Goal: Task Accomplishment & Management: Complete application form

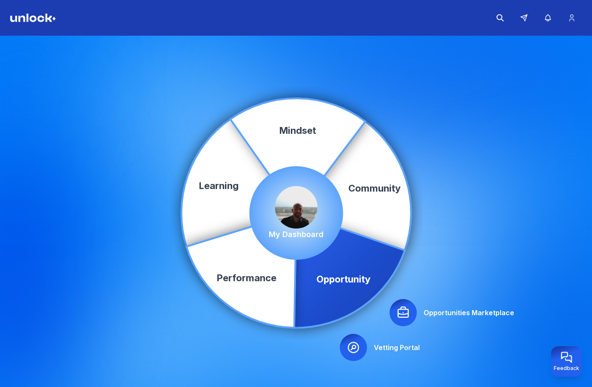
click at [400, 312] on icon at bounding box center [403, 313] width 14 height 14
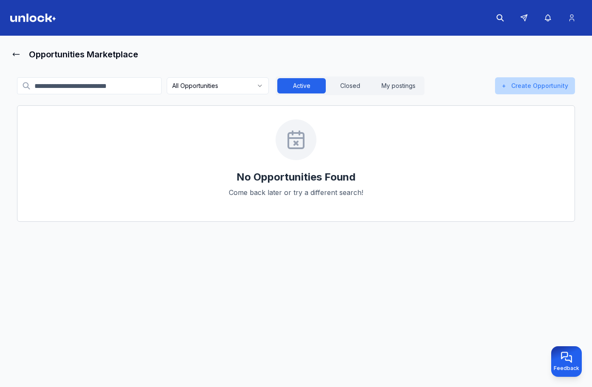
click at [540, 88] on button "+ Create Opportunity" at bounding box center [535, 85] width 80 height 17
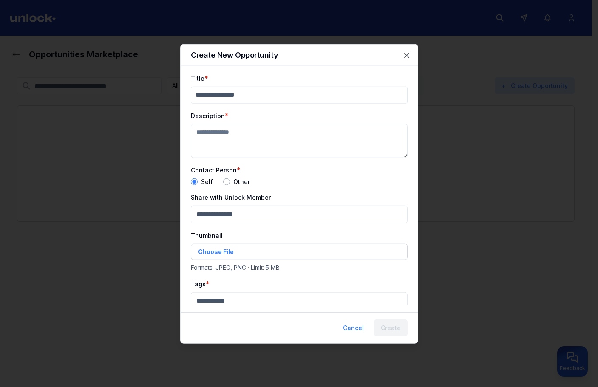
click at [285, 94] on input "Title" at bounding box center [299, 94] width 217 height 17
type input "**"
click at [257, 133] on textarea "Description" at bounding box center [299, 141] width 217 height 34
type textarea "**"
click at [229, 183] on div "Other" at bounding box center [236, 181] width 27 height 7
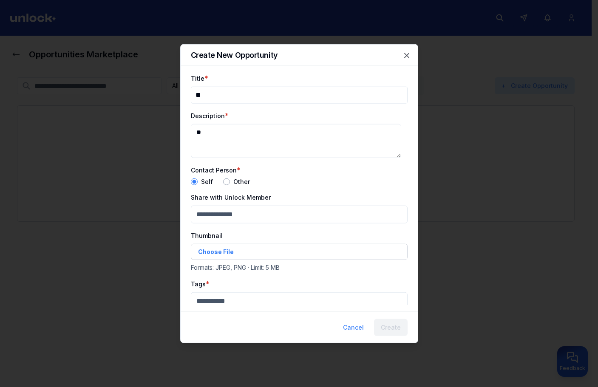
click at [226, 183] on button "button" at bounding box center [226, 181] width 7 height 7
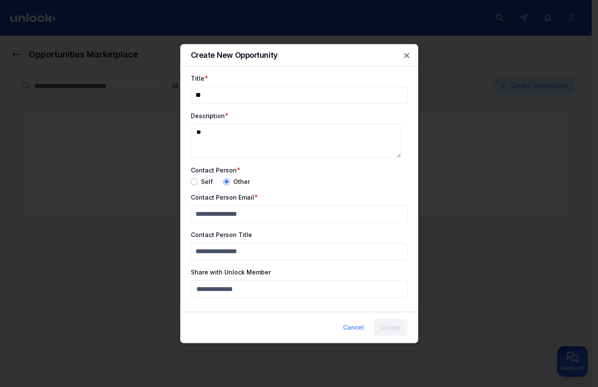
click at [233, 219] on input "Contact Person Email" at bounding box center [299, 213] width 217 height 17
paste input "**********"
type input "**********"
click at [250, 251] on input "Contact Person Title" at bounding box center [299, 251] width 217 height 17
click at [250, 252] on input "**" at bounding box center [299, 251] width 217 height 17
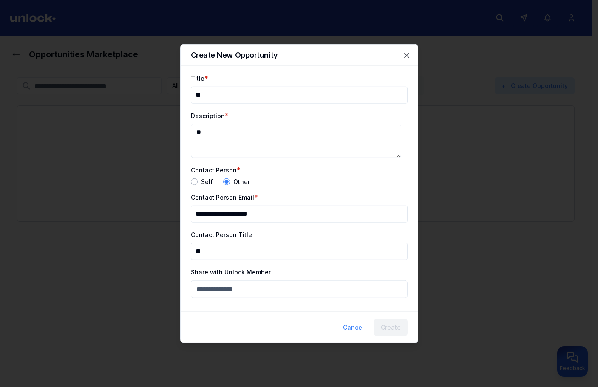
click at [250, 252] on input "**" at bounding box center [299, 251] width 217 height 17
type input "*"
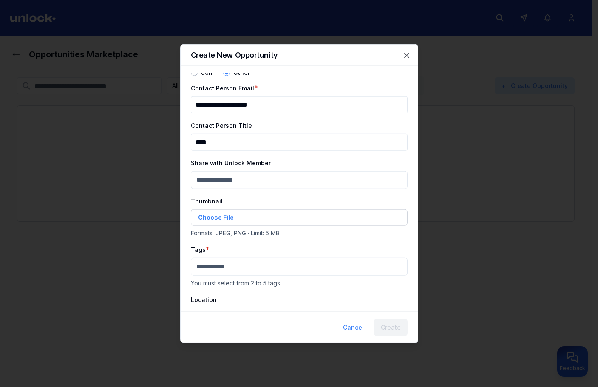
scroll to position [128, 0]
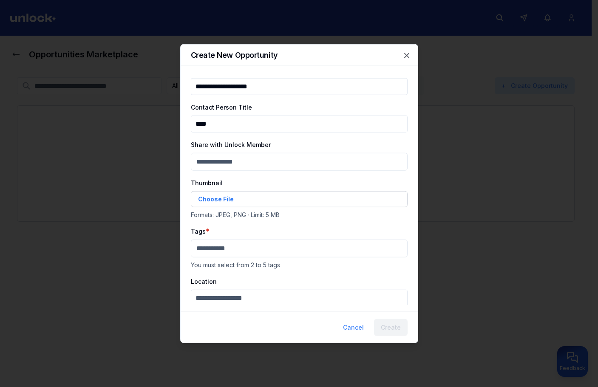
type input "****"
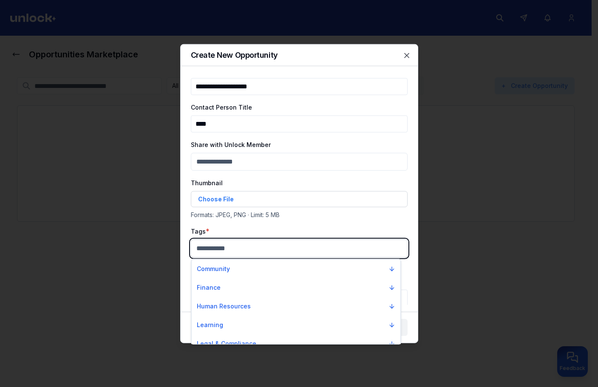
click at [239, 250] on body "**********" at bounding box center [296, 193] width 592 height 387
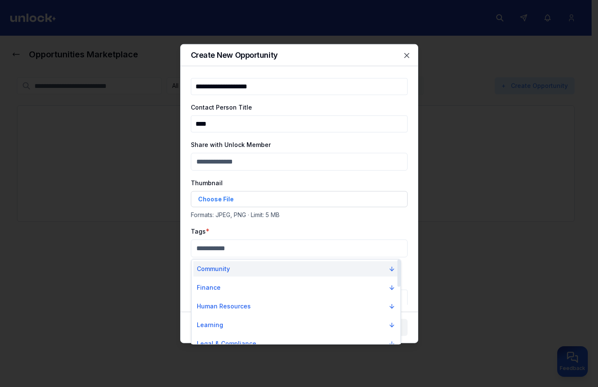
click at [238, 272] on button "Community" at bounding box center [295, 268] width 205 height 15
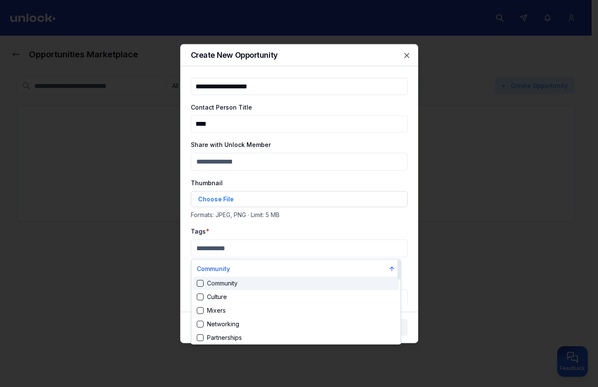
click at [244, 290] on div "Community" at bounding box center [295, 284] width 205 height 14
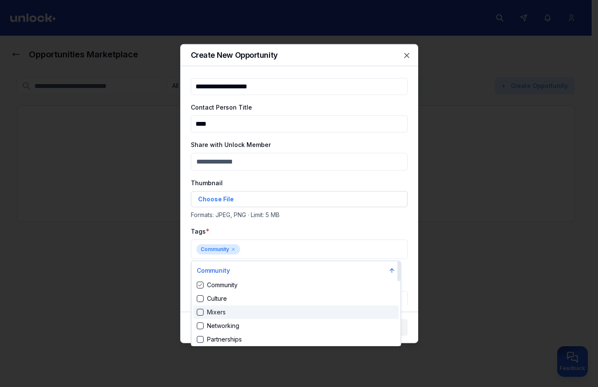
drag, startPoint x: 253, startPoint y: 311, endPoint x: 272, endPoint y: 273, distance: 43.0
click at [253, 311] on div "Mixers" at bounding box center [295, 313] width 205 height 14
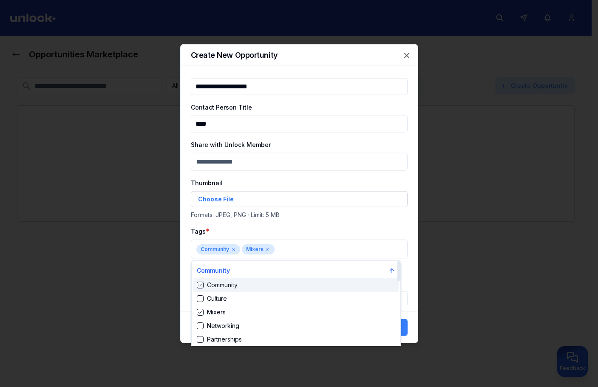
click at [296, 239] on div at bounding box center [299, 193] width 598 height 387
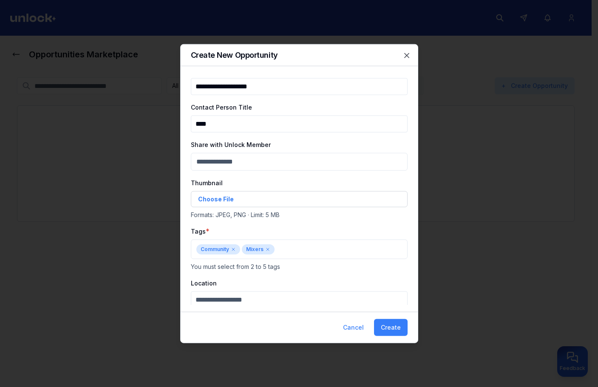
click at [214, 199] on span "Choose File" at bounding box center [216, 199] width 36 height 9
click at [198, 327] on input "Choose File" at bounding box center [198, 327] width 0 height 0
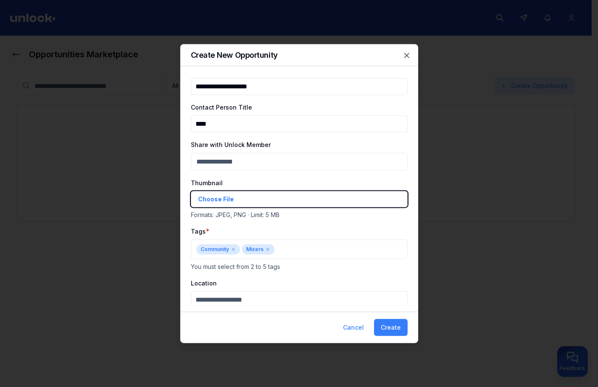
type input "**********"
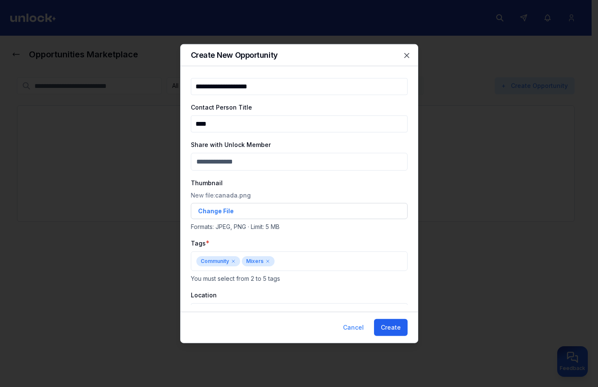
click at [398, 328] on button "Create" at bounding box center [391, 327] width 34 height 17
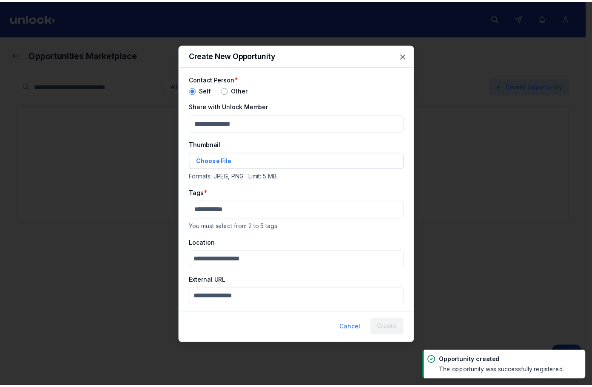
scroll to position [53, 0]
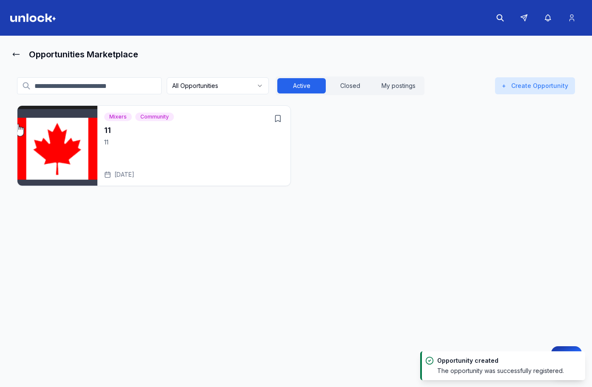
click at [219, 153] on div "11 11 Aug 19, 2025" at bounding box center [193, 152] width 179 height 54
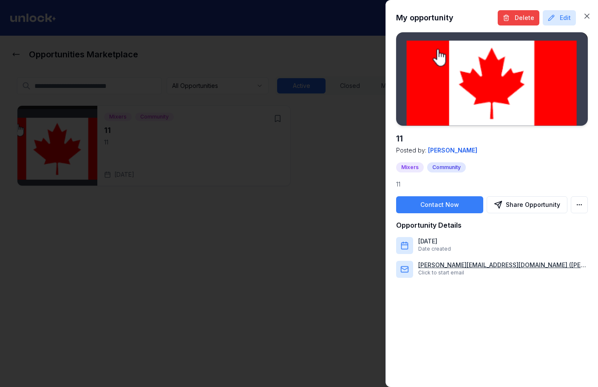
click at [477, 264] on p "ivan_ivanych@ukr.net (ivan)" at bounding box center [503, 265] width 170 height 9
click at [580, 203] on body "Opportunities Marketplace All Opportunities Active Closed My postings + Create …" at bounding box center [296, 193] width 592 height 387
click at [540, 229] on div "Save Opportunity" at bounding box center [547, 224] width 77 height 14
click at [585, 208] on body "Opportunities Marketplace All Opportunities Active Closed My postings + Create …" at bounding box center [296, 193] width 592 height 387
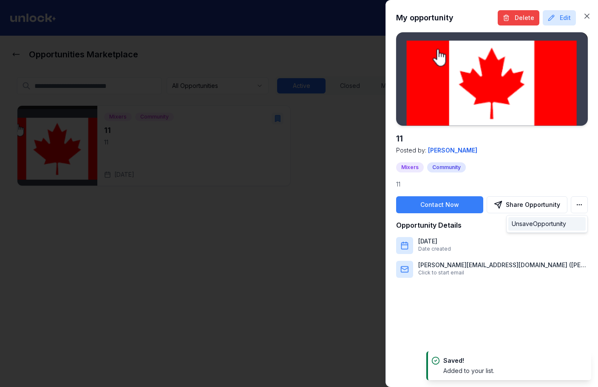
click at [567, 222] on div "Unsave Opportunity" at bounding box center [547, 224] width 77 height 14
click at [572, 205] on body "Opportunities Marketplace All Opportunities Active Closed My postings + Create …" at bounding box center [296, 193] width 592 height 387
click at [557, 176] on div at bounding box center [299, 193] width 598 height 387
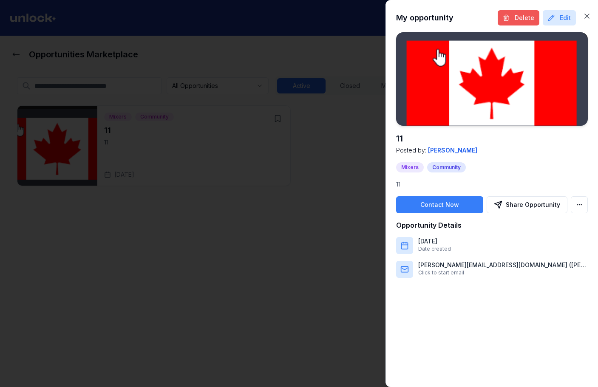
click at [512, 15] on button "Delete" at bounding box center [519, 17] width 42 height 15
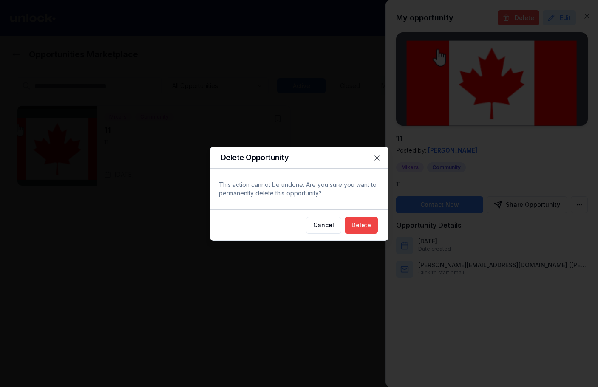
click at [382, 225] on div "Cancel Delete" at bounding box center [299, 225] width 178 height 31
click at [374, 225] on button "Delete" at bounding box center [361, 225] width 33 height 17
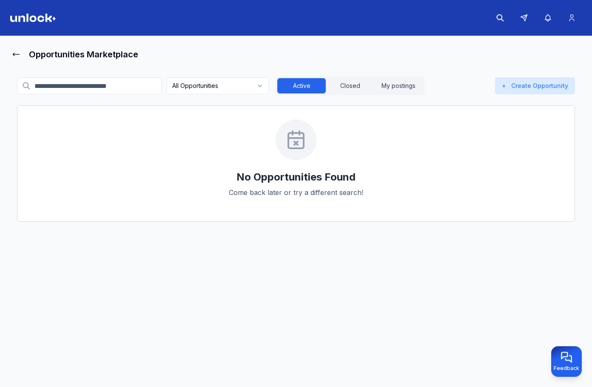
click at [430, 37] on main "Opportunities Marketplace All Opportunities Active Closed My postings + Create …" at bounding box center [296, 213] width 592 height 355
click at [34, 21] on img at bounding box center [33, 18] width 46 height 9
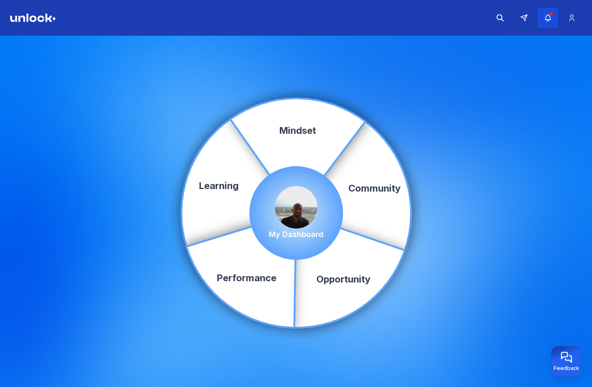
click at [552, 23] on button "button" at bounding box center [547, 18] width 20 height 20
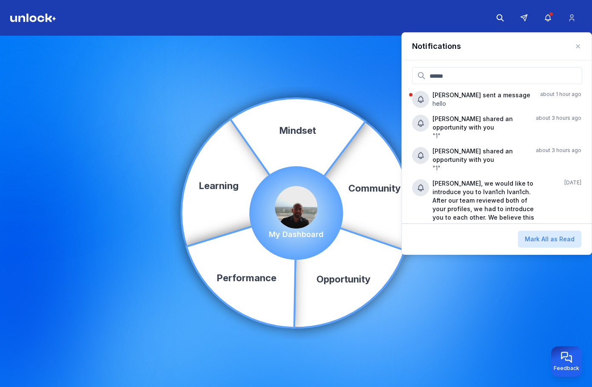
click at [263, 58] on div "Community Learning Opportunity Performance Mindset My Dashboard" at bounding box center [296, 213] width 592 height 355
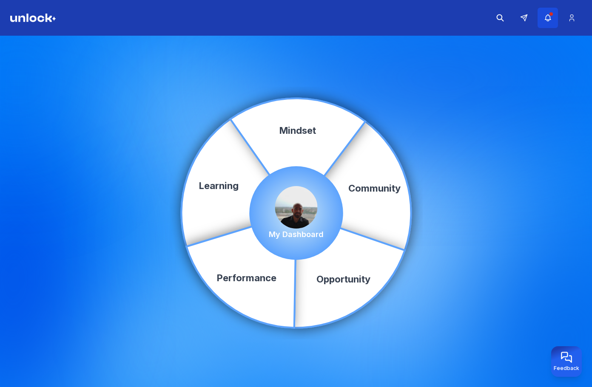
click at [556, 20] on button "button" at bounding box center [547, 18] width 20 height 20
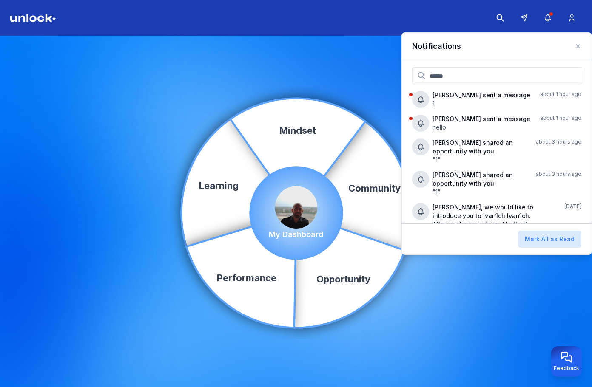
click at [362, 115] on icon "Community Learning Opportunity Performance Mindset" at bounding box center [296, 213] width 234 height 234
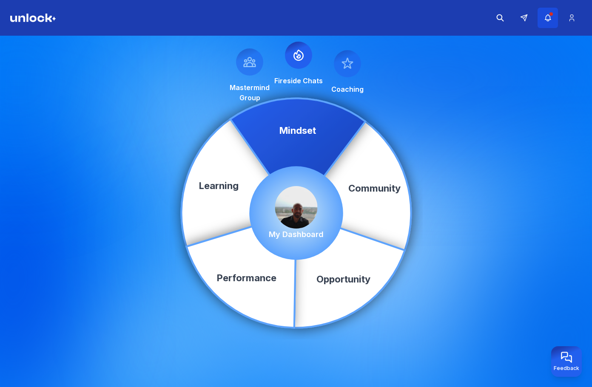
click at [547, 16] on icon "button" at bounding box center [547, 18] width 9 height 9
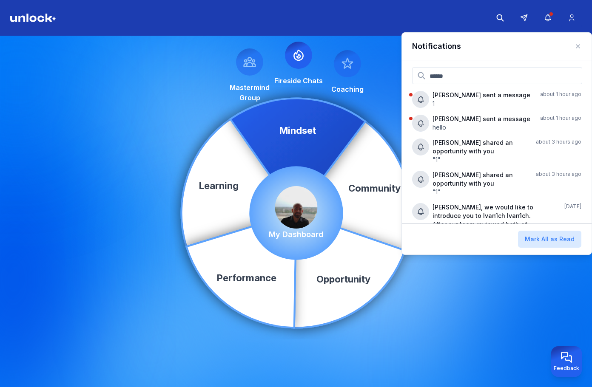
click at [317, 49] on div "Community Learning Opportunity Performance Mindset Mastermind Group Fireside Ch…" at bounding box center [296, 213] width 592 height 355
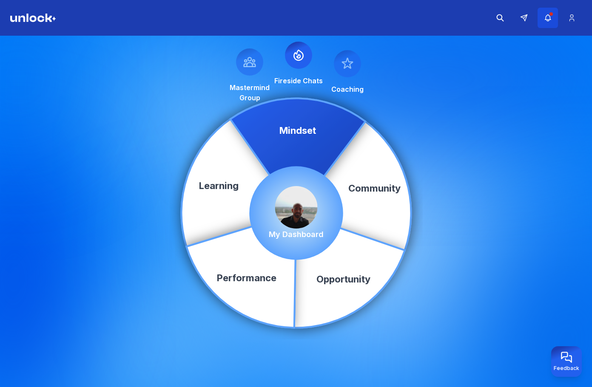
drag, startPoint x: 540, startPoint y: 20, endPoint x: 544, endPoint y: 15, distance: 6.6
click at [541, 19] on button "button" at bounding box center [547, 18] width 20 height 20
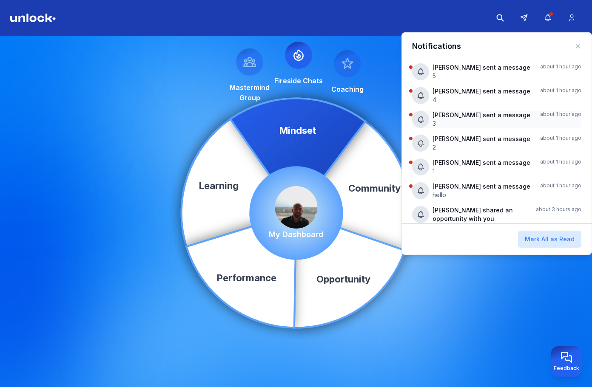
scroll to position [43, 0]
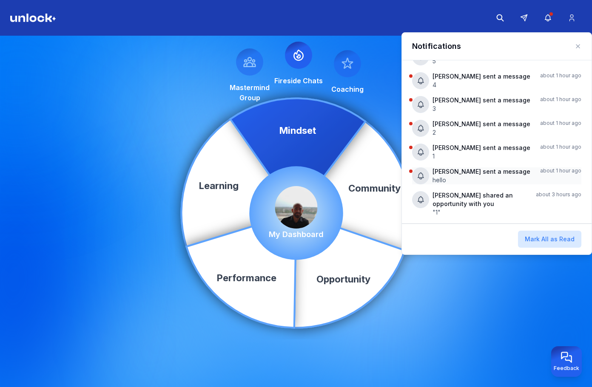
click at [452, 174] on p "Ivan P sent a message" at bounding box center [482, 172] width 101 height 9
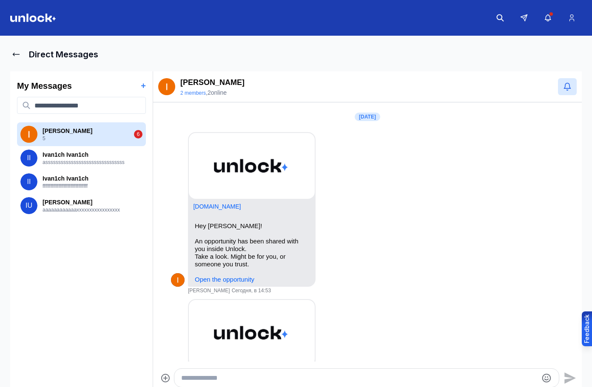
scroll to position [431, 0]
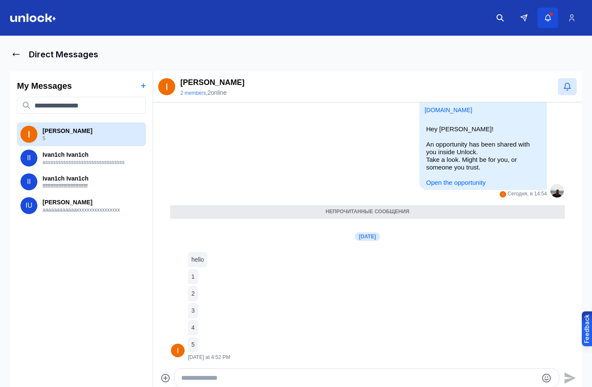
click at [542, 20] on button "button" at bounding box center [547, 18] width 20 height 20
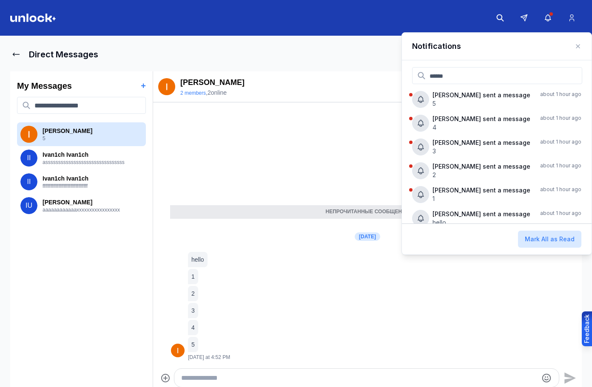
click at [520, 79] on input at bounding box center [497, 75] width 170 height 17
click at [516, 91] on p "Ivan P sent a message" at bounding box center [482, 95] width 101 height 9
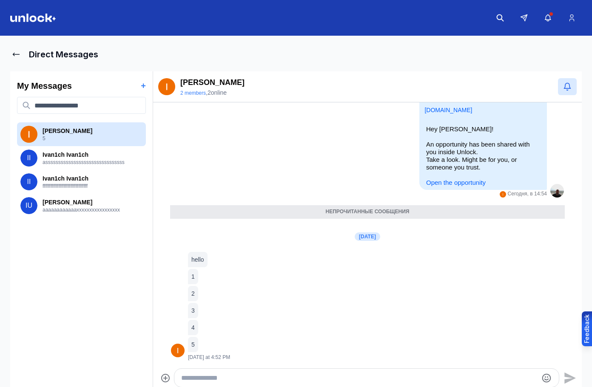
drag, startPoint x: 29, startPoint y: 16, endPoint x: 34, endPoint y: 21, distance: 7.8
click at [29, 16] on img at bounding box center [33, 18] width 46 height 9
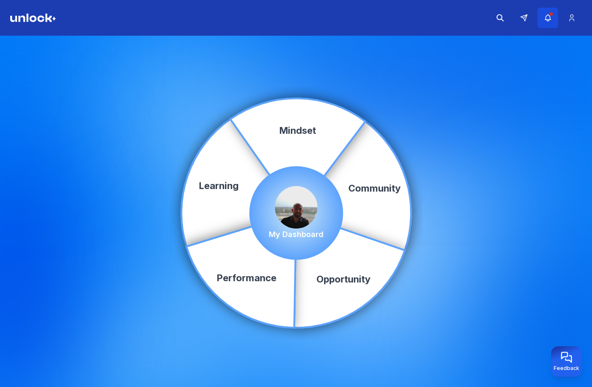
click at [547, 10] on button "button" at bounding box center [547, 18] width 20 height 20
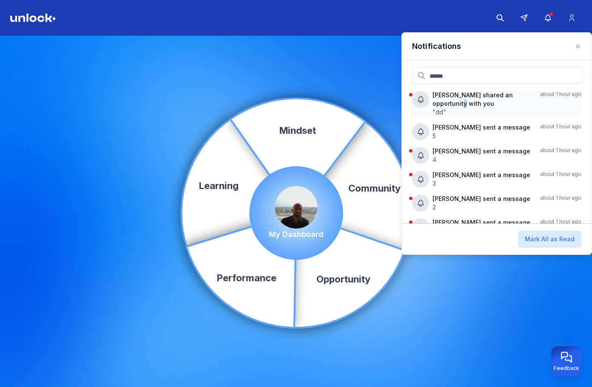
click at [448, 105] on p "Ivan P shared an opportunity with you" at bounding box center [482, 99] width 101 height 17
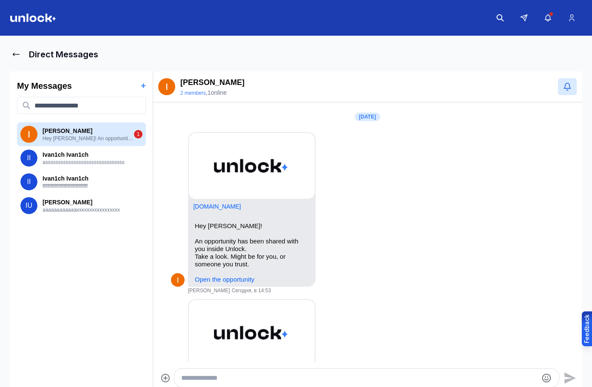
scroll to position [598, 0]
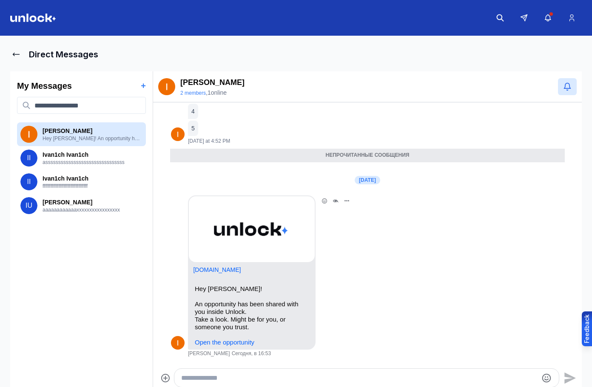
click at [22, 21] on img at bounding box center [33, 18] width 46 height 9
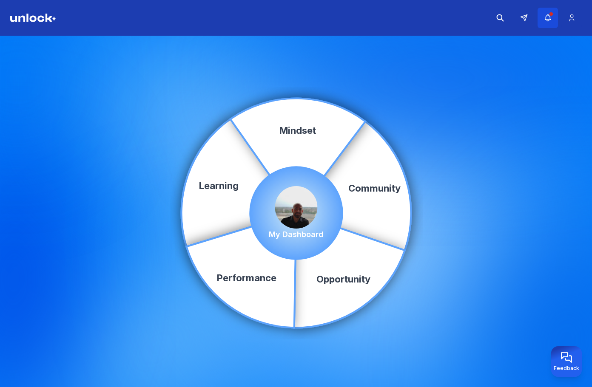
click at [554, 15] on button "button" at bounding box center [547, 18] width 20 height 20
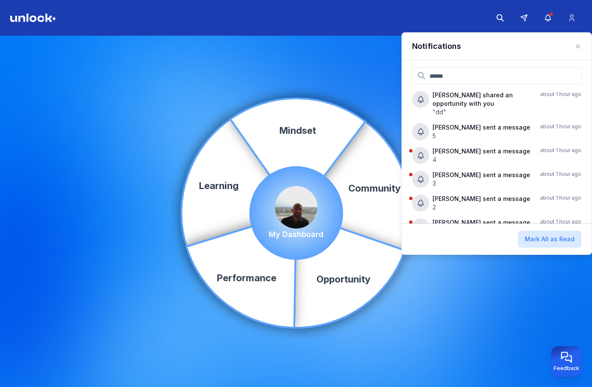
click at [326, 67] on div "Community Learning Opportunity Performance Mindset My Dashboard" at bounding box center [296, 213] width 592 height 355
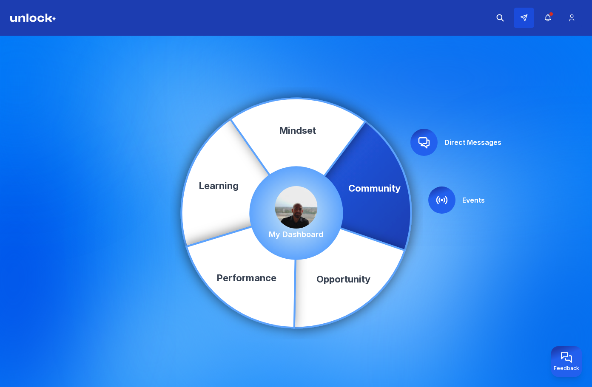
click at [534, 14] on div at bounding box center [536, 18] width 92 height 20
click at [531, 17] on button at bounding box center [524, 18] width 20 height 20
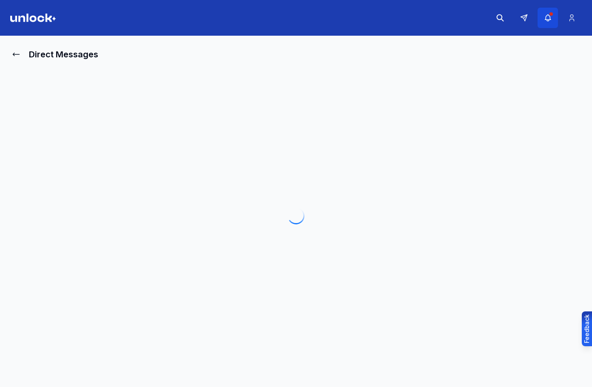
click at [554, 23] on button "button" at bounding box center [547, 18] width 20 height 20
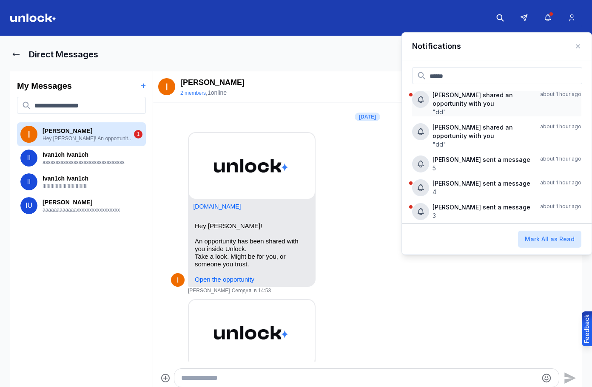
scroll to position [765, 0]
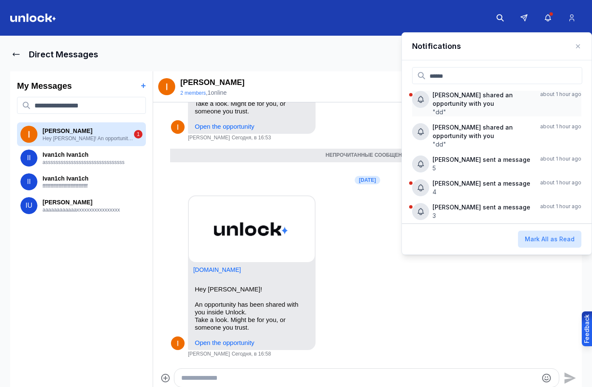
click at [520, 95] on p "Ivan P shared an opportunity with you" at bounding box center [482, 99] width 101 height 17
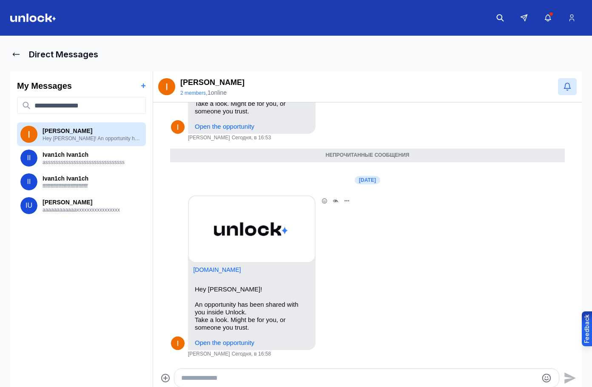
click at [241, 339] on link "Open the opportunity" at bounding box center [225, 342] width 60 height 7
click at [43, 15] on img at bounding box center [33, 18] width 46 height 9
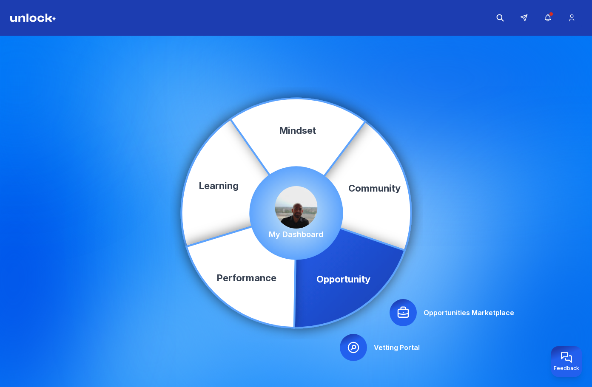
click at [396, 307] on icon at bounding box center [403, 313] width 14 height 14
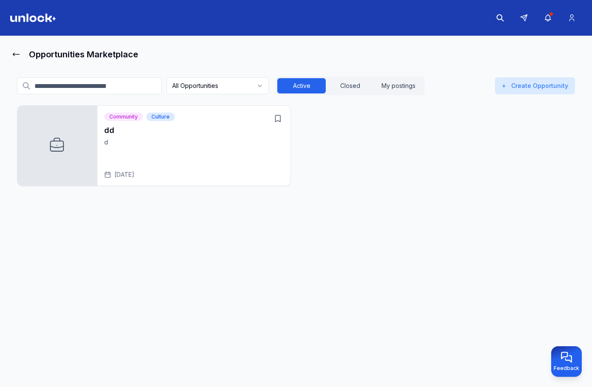
click at [239, 113] on div "Community Culture dd d Aug 19, 2025" at bounding box center [193, 146] width 193 height 80
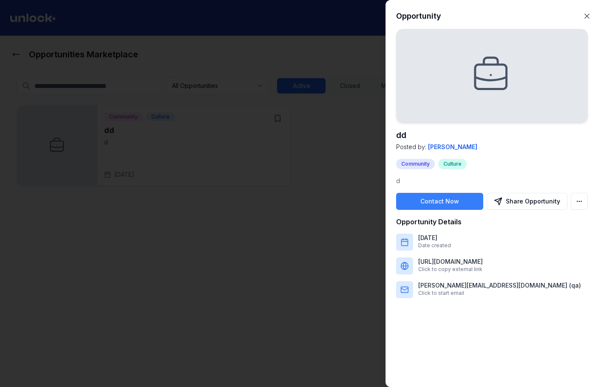
drag, startPoint x: 337, startPoint y: 321, endPoint x: 437, endPoint y: 384, distance: 117.5
click at [353, 327] on div at bounding box center [299, 193] width 598 height 387
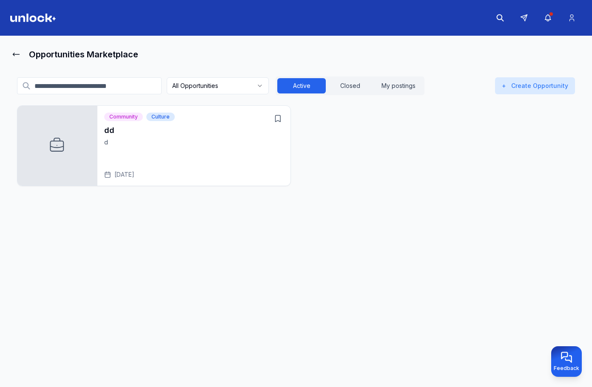
click at [181, 147] on div "dd d Aug 19, 2025" at bounding box center [193, 152] width 179 height 54
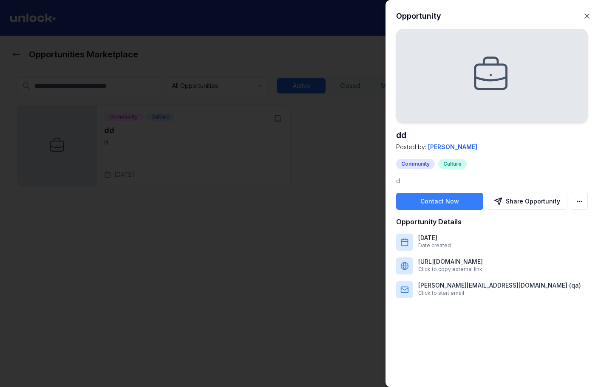
click at [372, 130] on div at bounding box center [299, 193] width 598 height 387
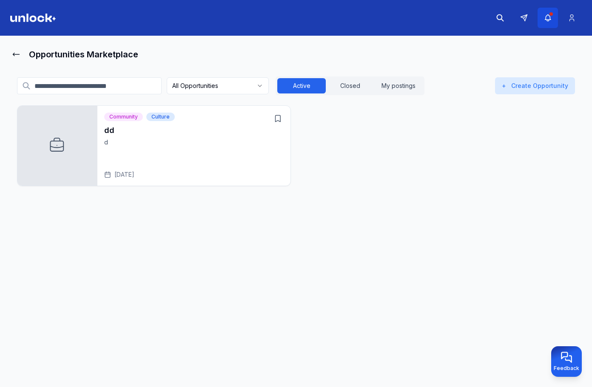
click at [540, 20] on button "button" at bounding box center [547, 18] width 20 height 20
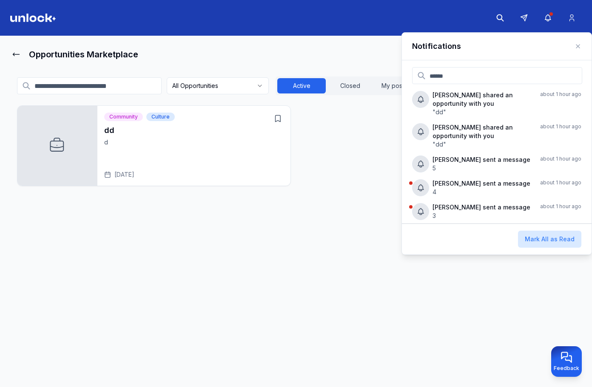
click at [386, 152] on div "Community Culture dd d Aug 19, 2025" at bounding box center [296, 145] width 558 height 81
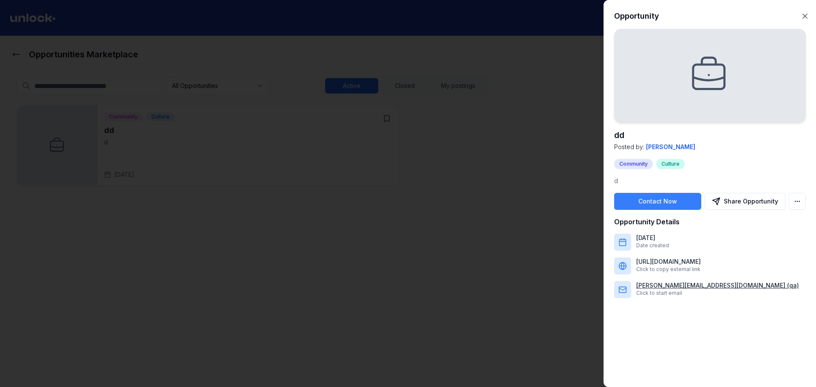
click at [709, 287] on p "[PERSON_NAME][EMAIL_ADDRESS][DOMAIN_NAME] (qa)" at bounding box center [717, 285] width 163 height 9
click at [701, 259] on p "[URL][DOMAIN_NAME]" at bounding box center [668, 262] width 65 height 9
click at [667, 237] on p "[DATE]" at bounding box center [652, 238] width 33 height 9
